Goal: Task Accomplishment & Management: Use online tool/utility

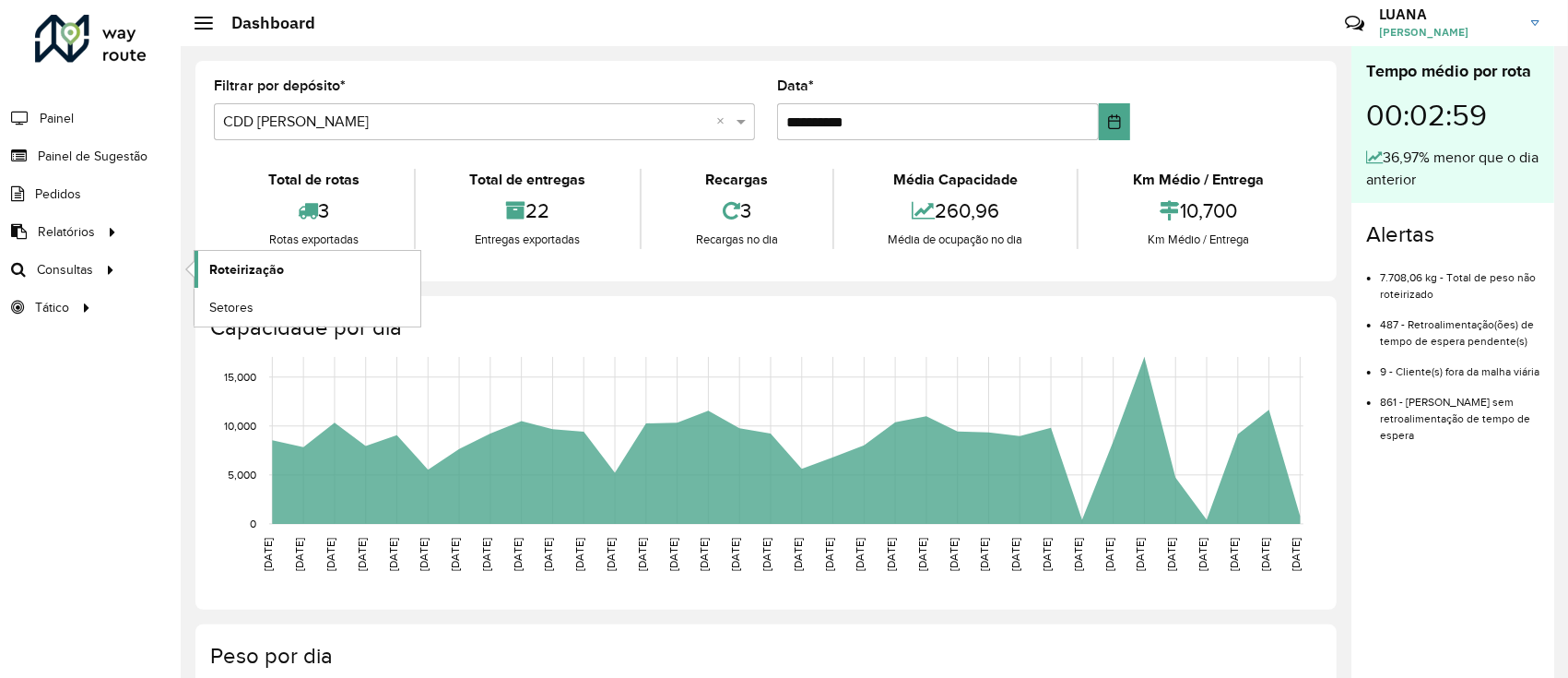
click at [244, 268] on span "Roteirização" at bounding box center [246, 270] width 74 height 20
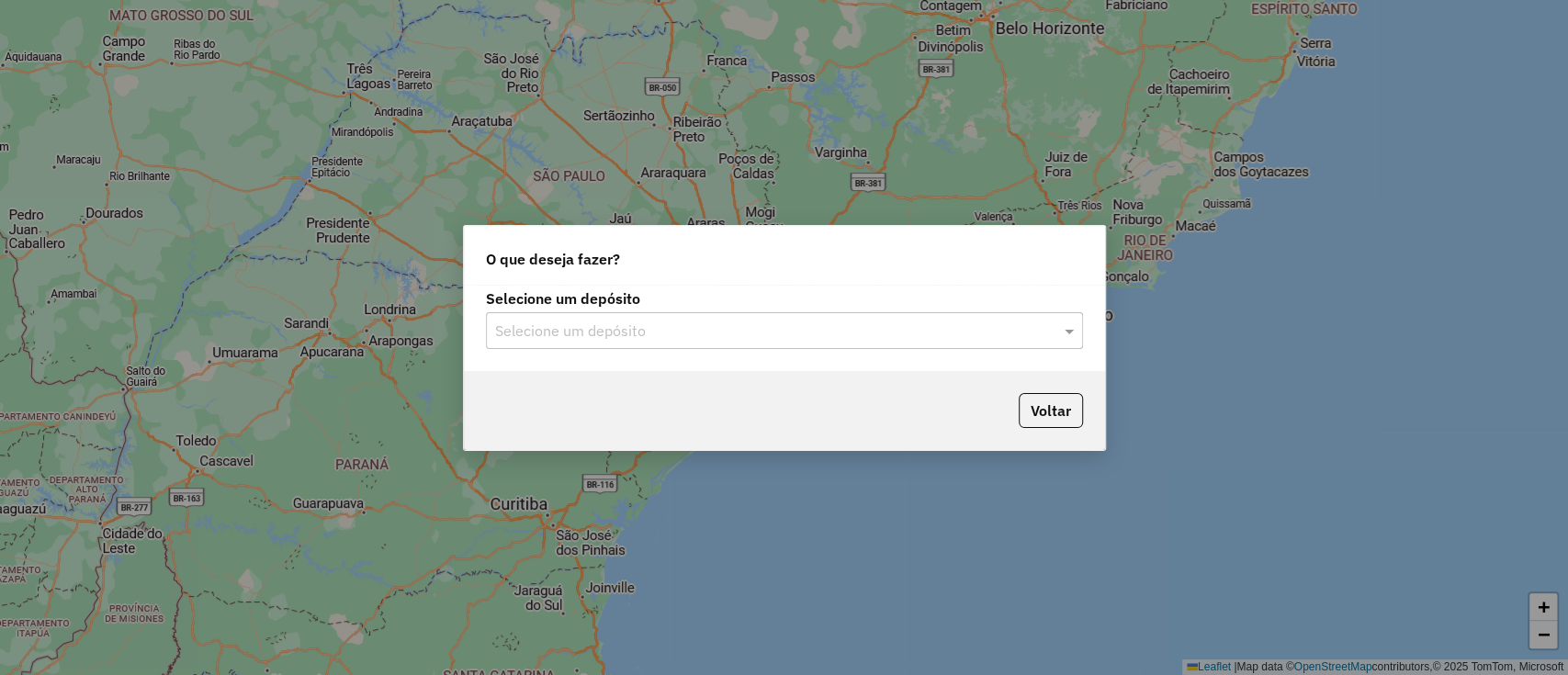
click at [735, 338] on input "text" at bounding box center [765, 332] width 542 height 22
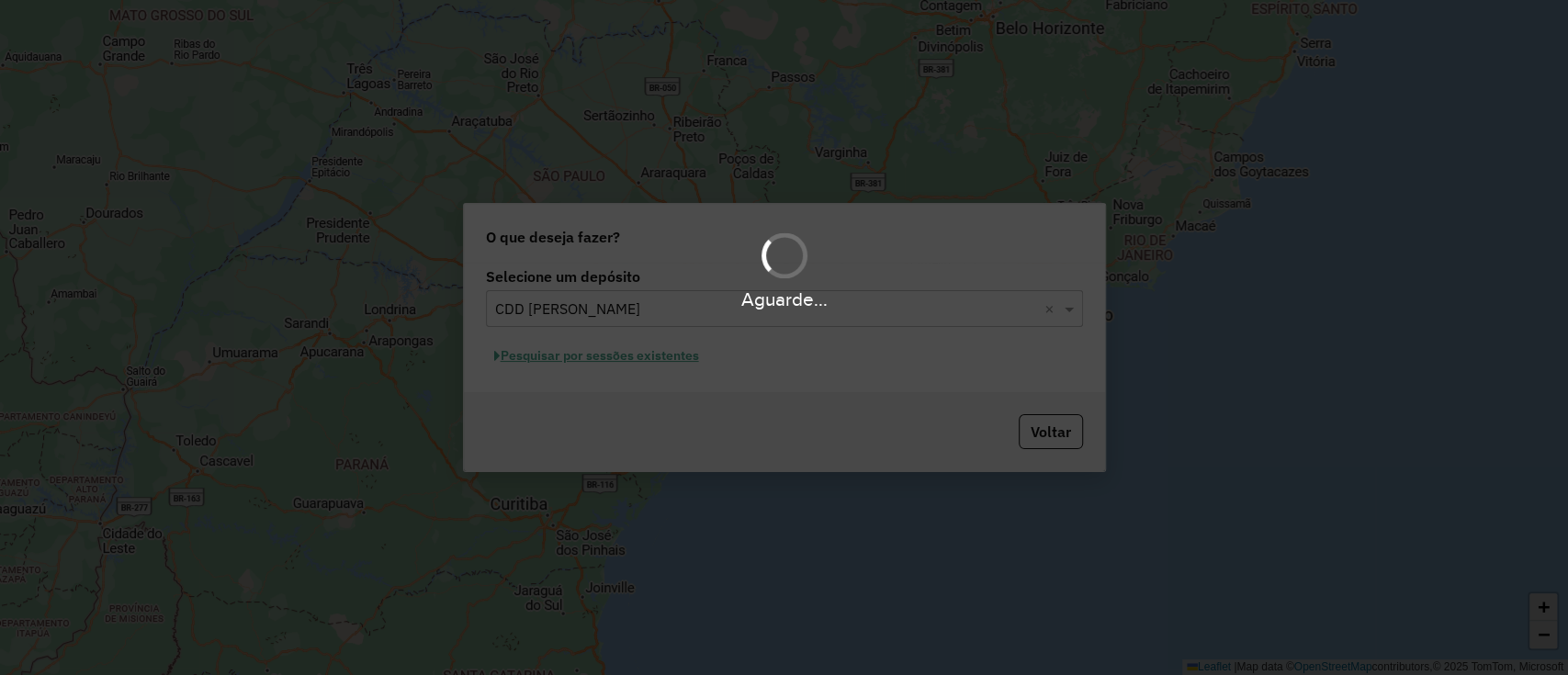
click at [646, 355] on div "Aguarde..." at bounding box center [784, 338] width 1568 height 675
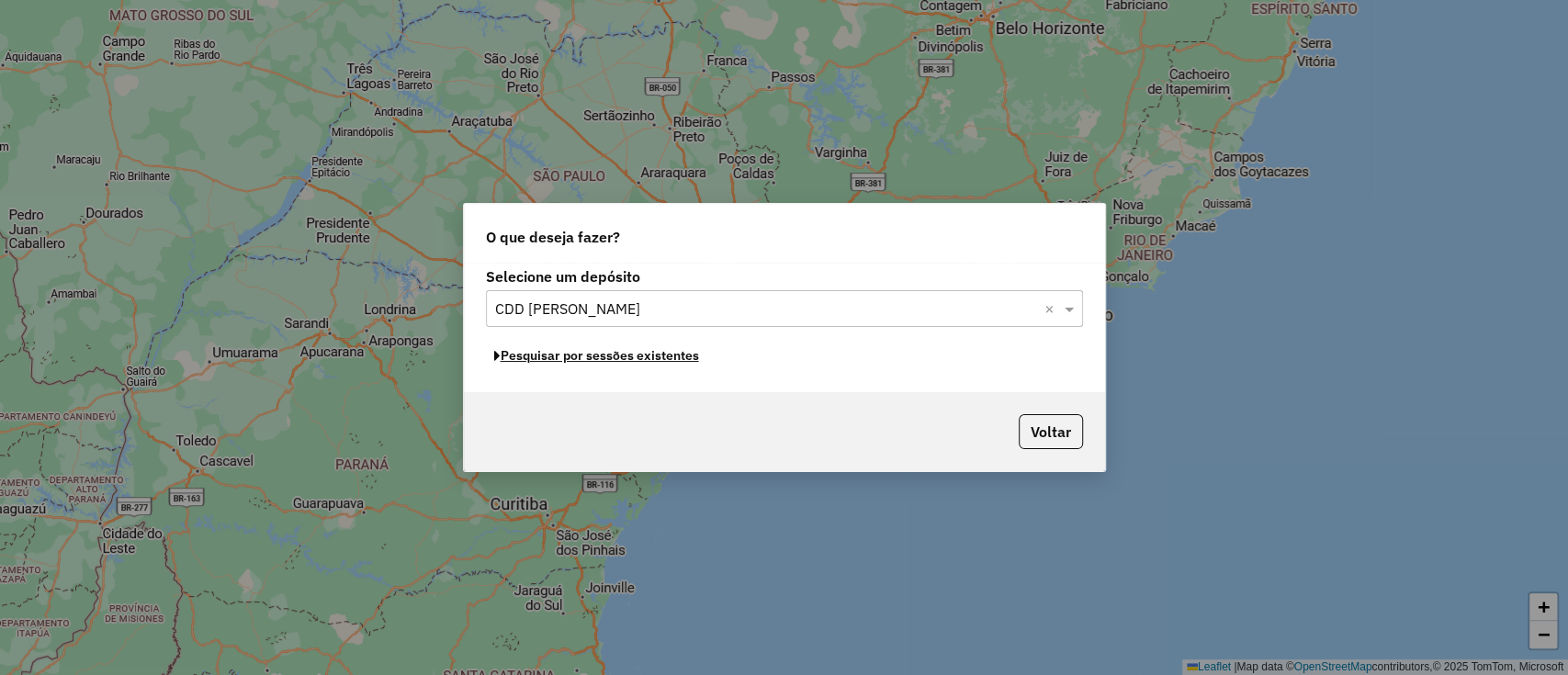
click at [646, 355] on button "Pesquisar por sessões existentes" at bounding box center [596, 355] width 221 height 29
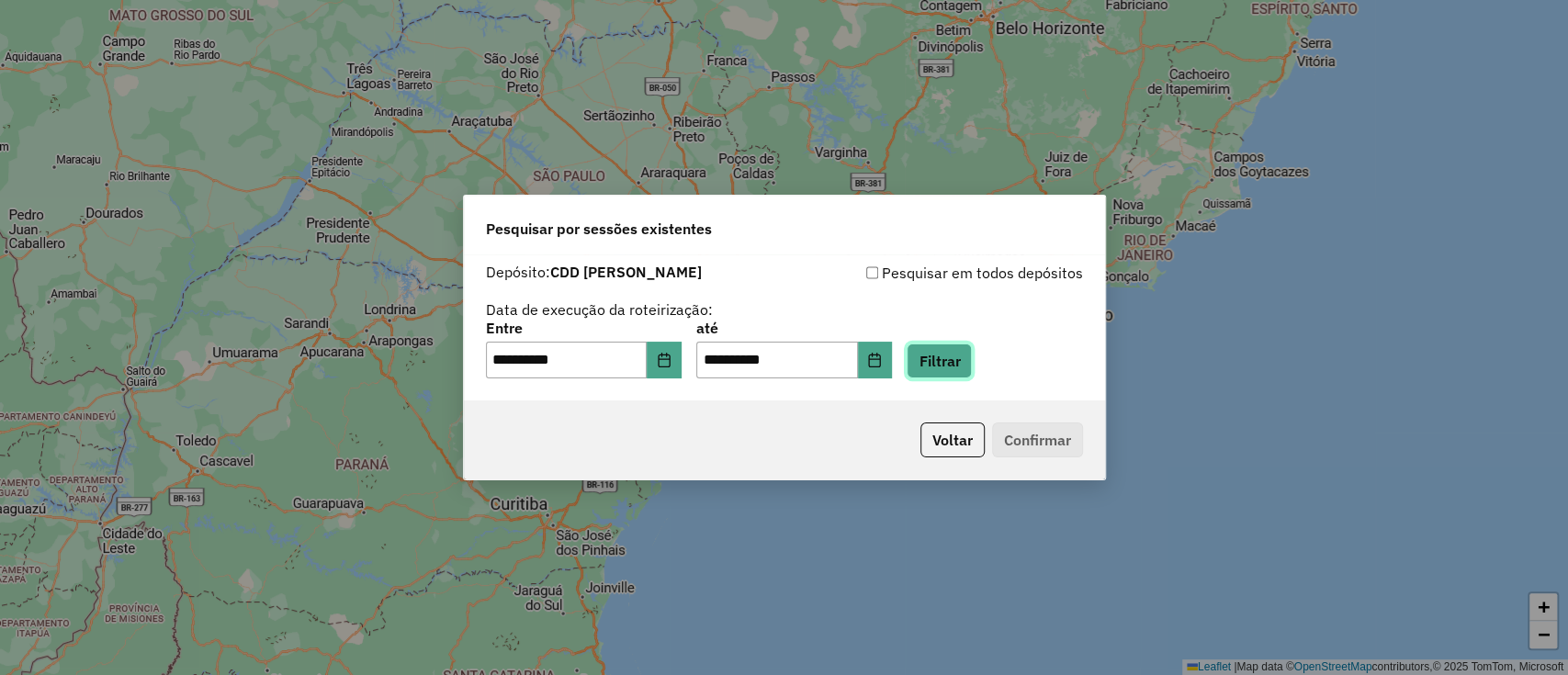
click at [972, 349] on button "Filtrar" at bounding box center [939, 360] width 65 height 35
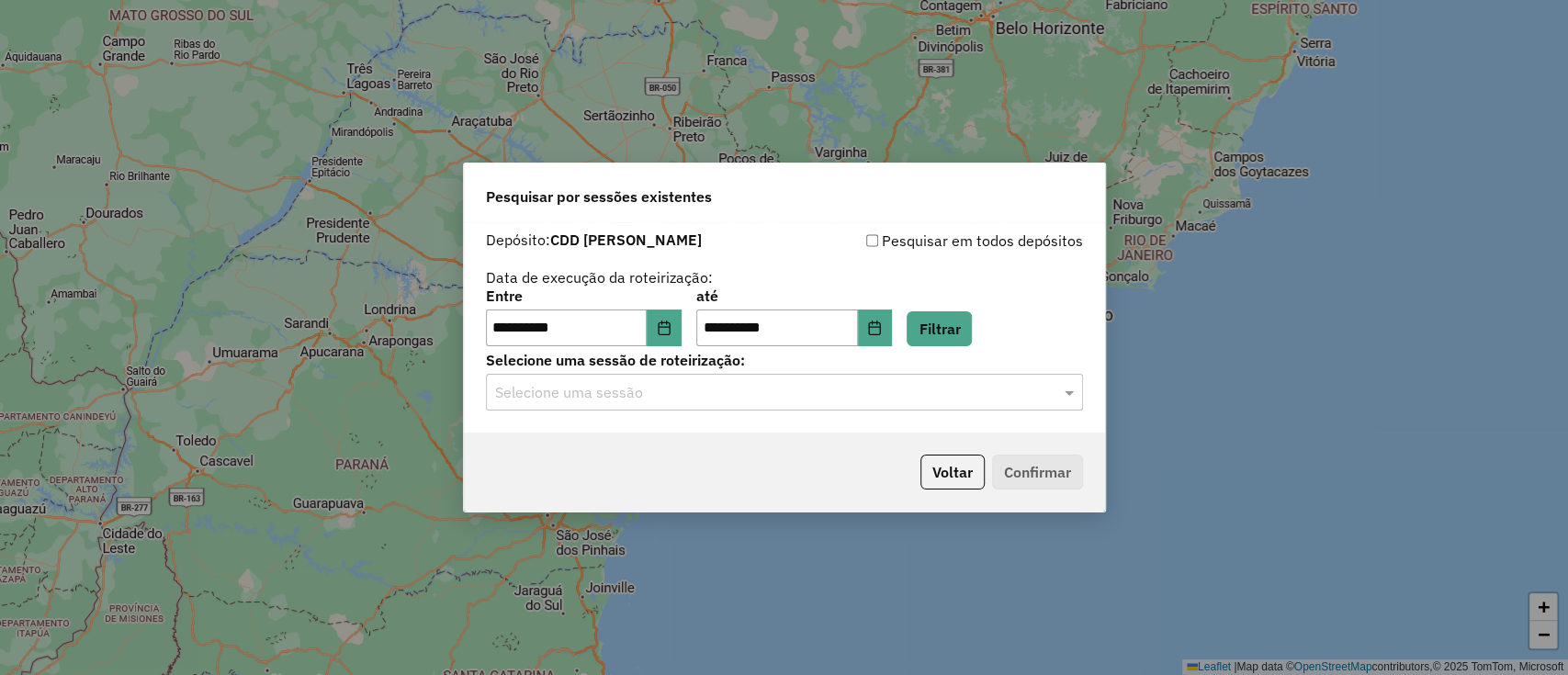
click at [918, 395] on input "text" at bounding box center [765, 393] width 542 height 22
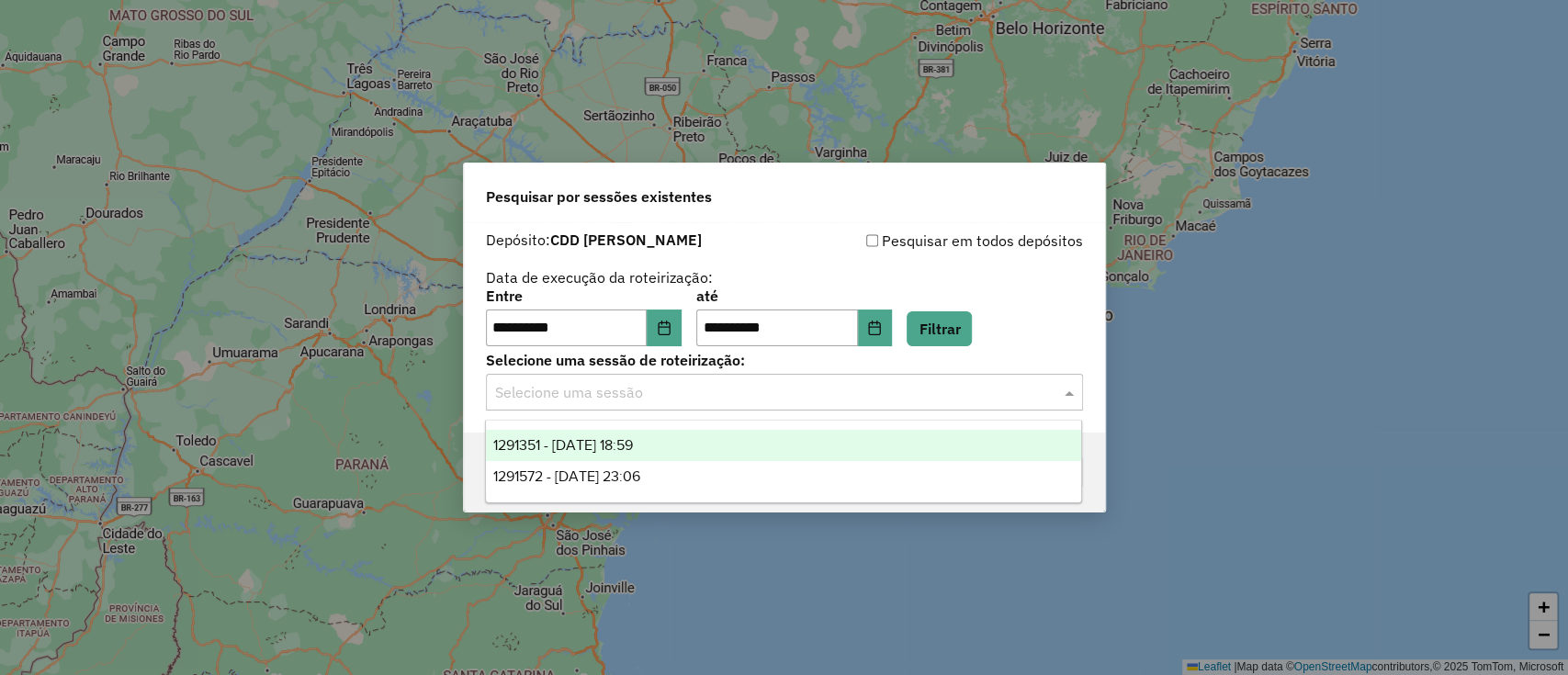
click at [764, 444] on div "1291351 - 09/10/2025 18:59" at bounding box center [783, 445] width 595 height 32
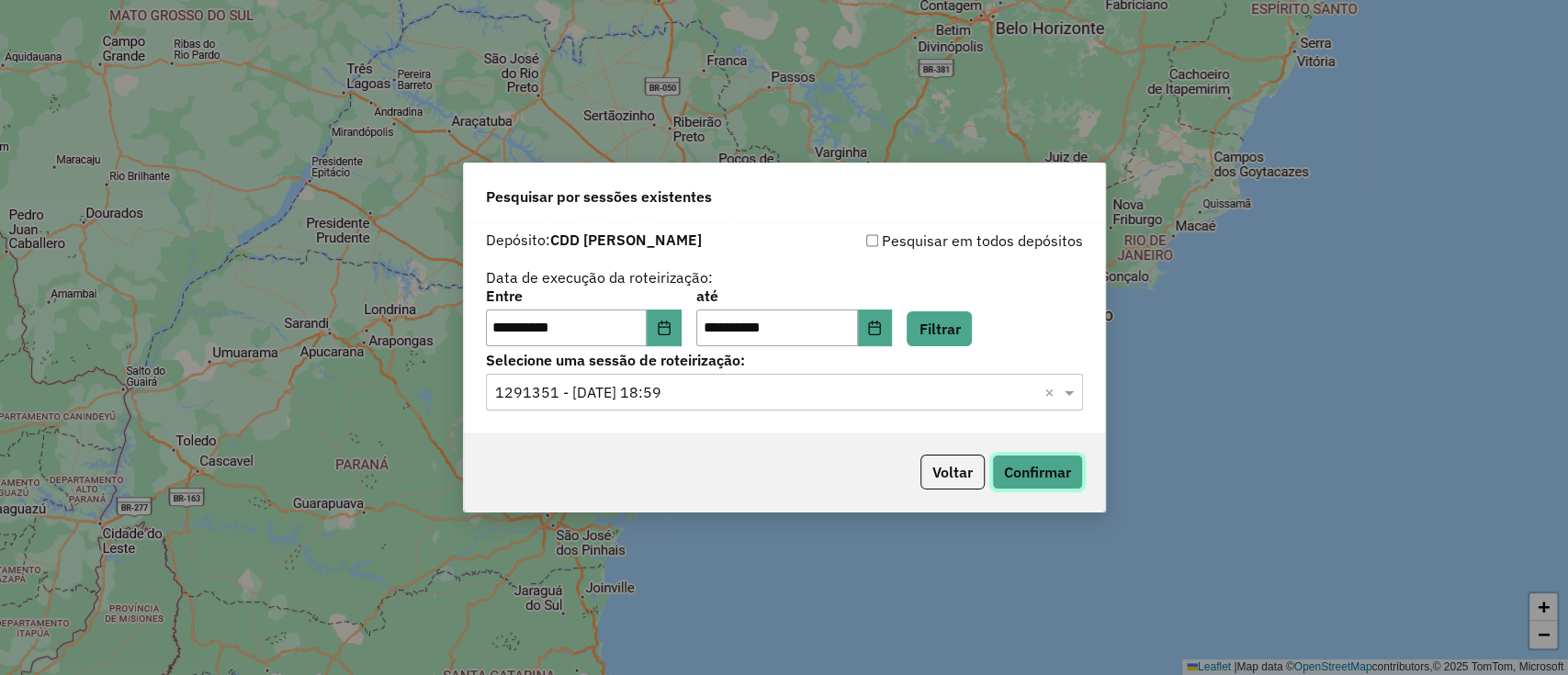
click at [1019, 469] on button "Confirmar" at bounding box center [1038, 471] width 91 height 35
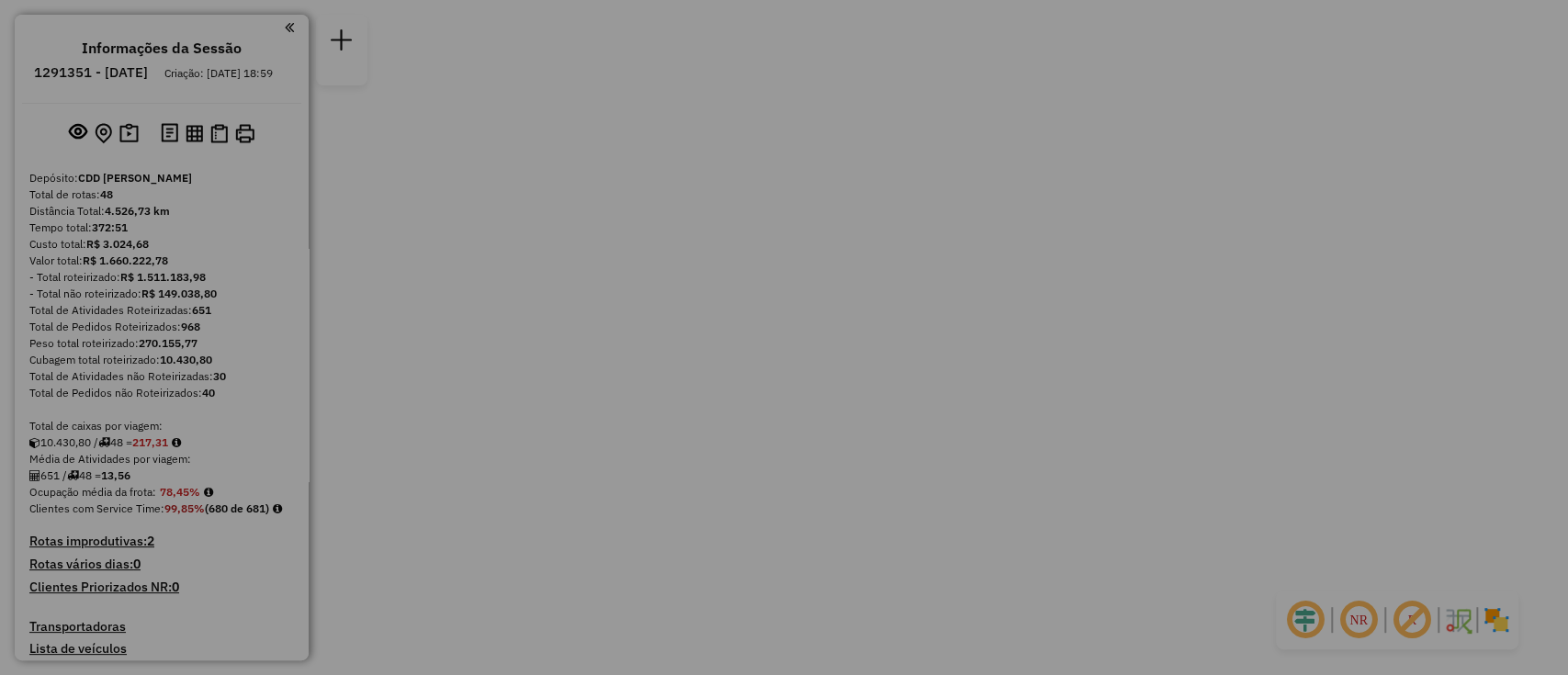
click at [0, 0] on div "Aguarde..." at bounding box center [0, 0] width 0 height 0
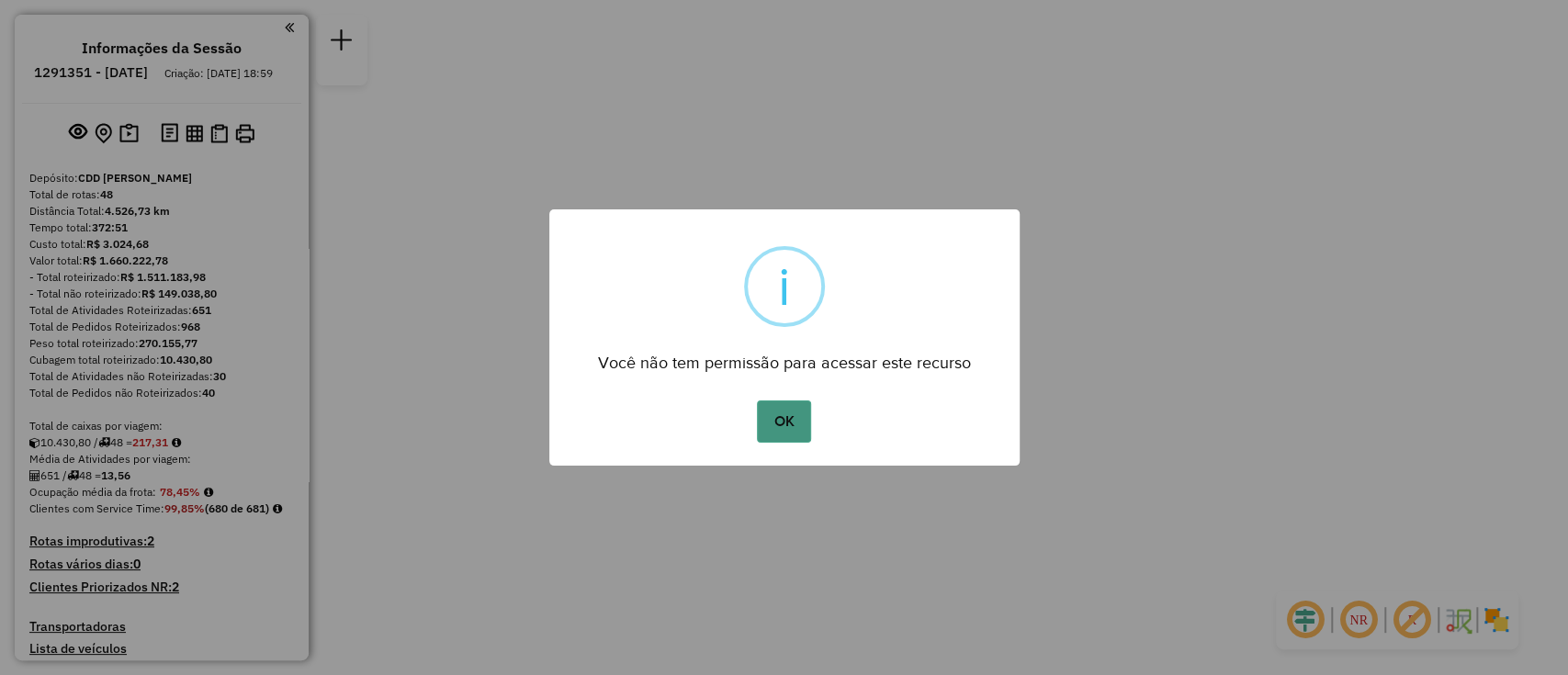
click at [768, 414] on button "OK" at bounding box center [783, 421] width 54 height 42
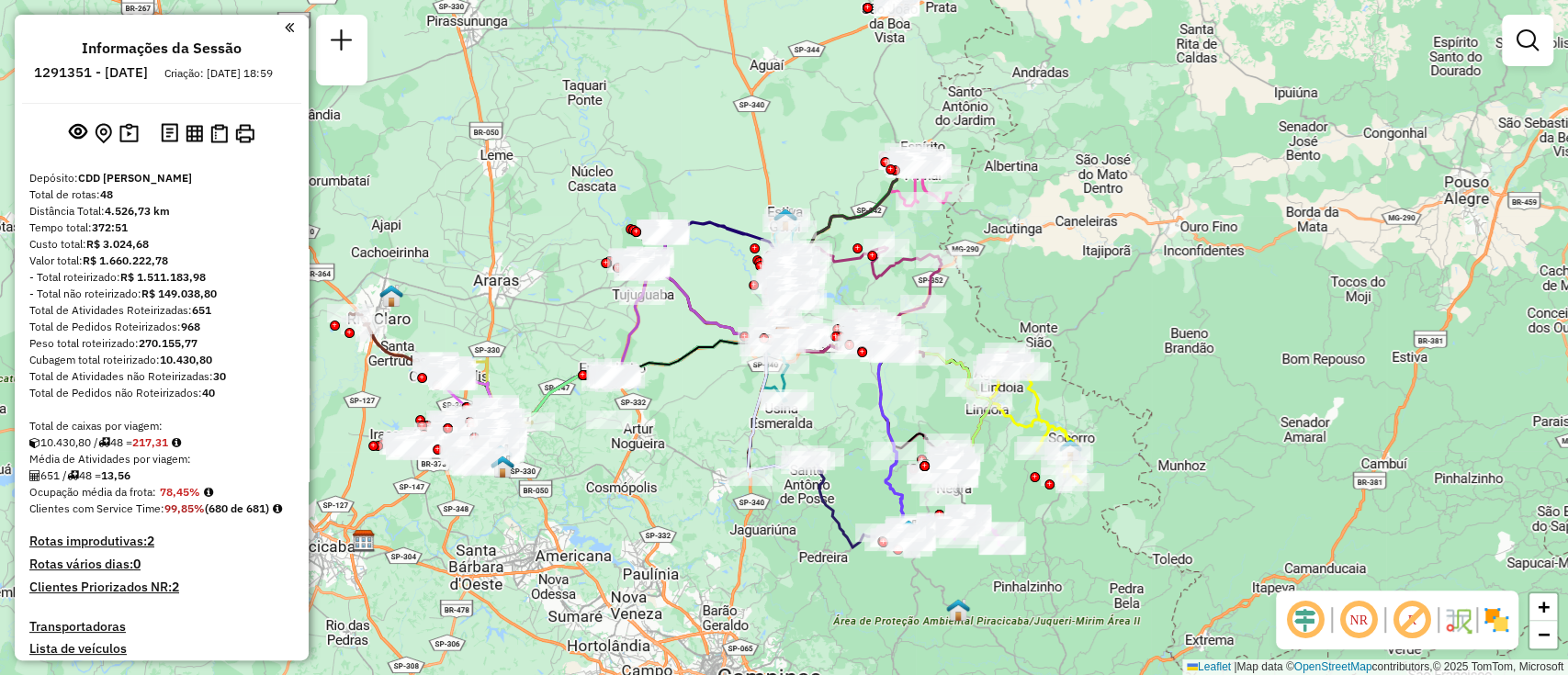
click at [1308, 609] on em at bounding box center [1304, 620] width 44 height 44
click at [1414, 626] on em at bounding box center [1411, 620] width 44 height 44
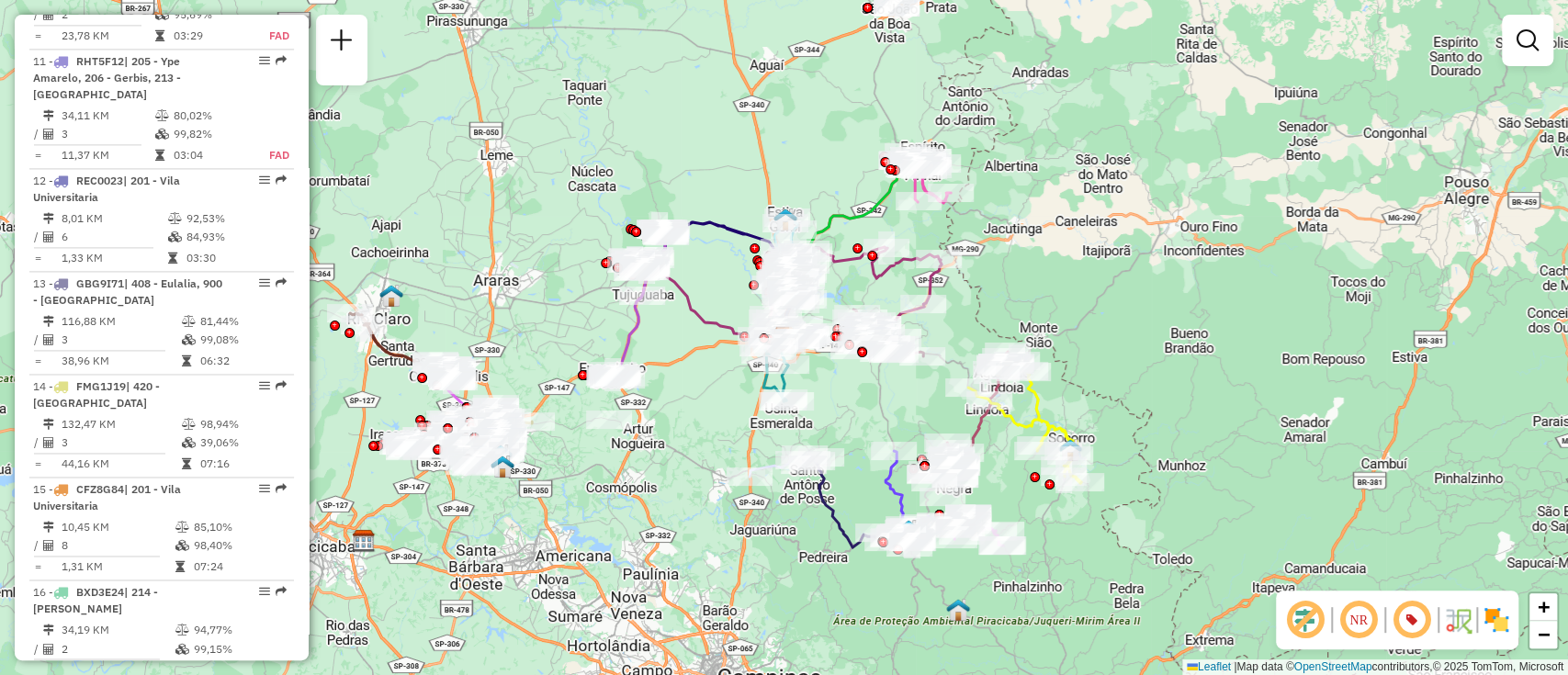
scroll to position [1468, 0]
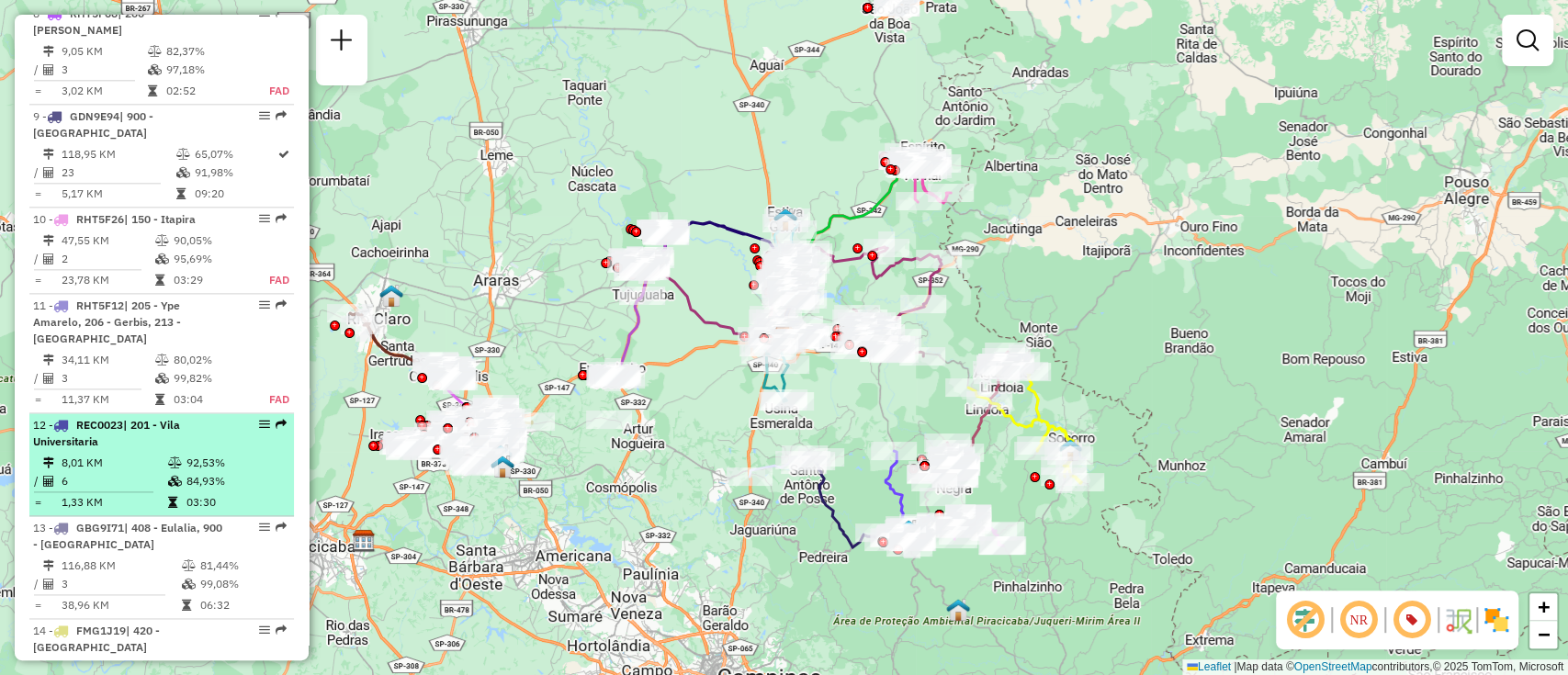
click at [149, 472] on td "6" at bounding box center [114, 481] width 107 height 19
select select "**********"
